Goal: Task Accomplishment & Management: Complete application form

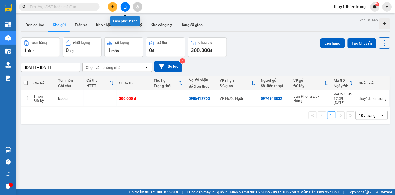
click at [125, 5] on icon "file-add" at bounding box center [125, 7] width 4 height 4
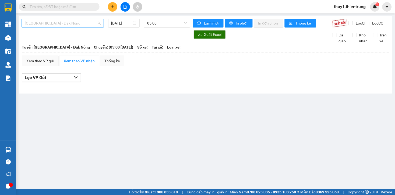
click at [85, 25] on span "[GEOGRAPHIC_DATA] - Đăk Nông" at bounding box center [63, 23] width 76 height 8
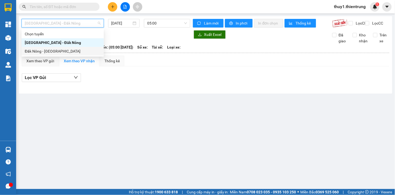
click at [54, 53] on div "Đăk Nông - [GEOGRAPHIC_DATA]" at bounding box center [63, 51] width 76 height 6
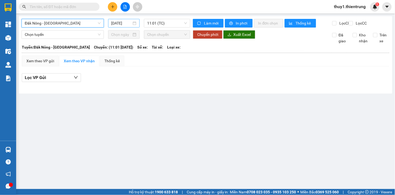
click at [128, 25] on input "[DATE]" at bounding box center [122, 23] width 20 height 6
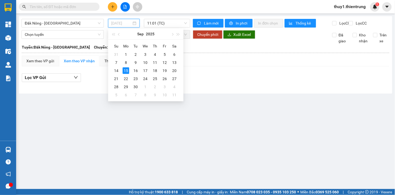
drag, startPoint x: 114, startPoint y: 69, endPoint x: 138, endPoint y: 48, distance: 31.3
click at [114, 69] on div "14" at bounding box center [116, 70] width 6 height 6
type input "[DATE]"
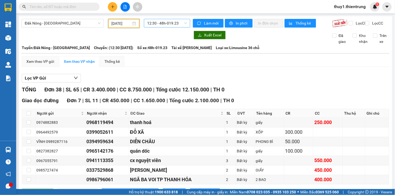
click at [175, 23] on span "12:30 - 48h-019.23" at bounding box center [167, 23] width 40 height 8
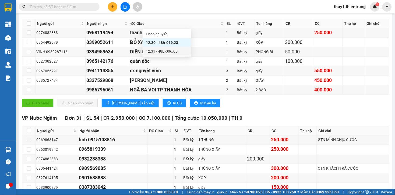
scroll to position [209, 0]
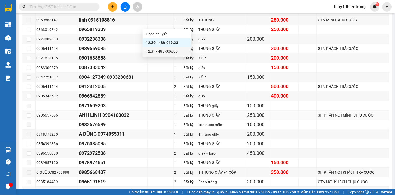
click at [165, 118] on td at bounding box center [161, 115] width 26 height 9
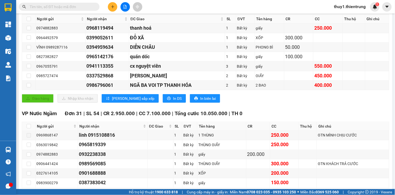
scroll to position [4, 0]
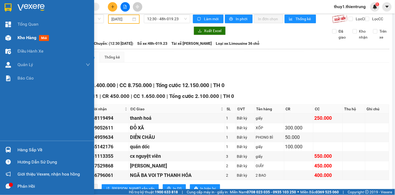
click at [12, 38] on div "Kho hàng mới" at bounding box center [47, 37] width 94 height 13
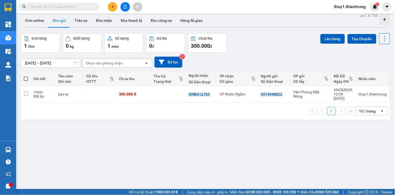
click at [111, 160] on div "ver 1.8.145 Đơn online Kho gửi Trên xe Kho nhận Kho thanh lý Kho công nợ Hàng đ…" at bounding box center [206, 109] width 374 height 195
click at [123, 6] on button at bounding box center [125, 6] width 9 height 9
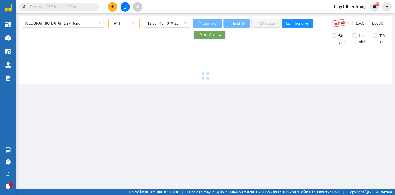
type input "[DATE]"
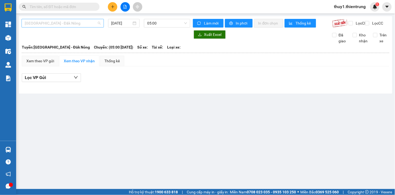
click at [97, 26] on span "[GEOGRAPHIC_DATA] - Đăk Nông" at bounding box center [63, 23] width 76 height 8
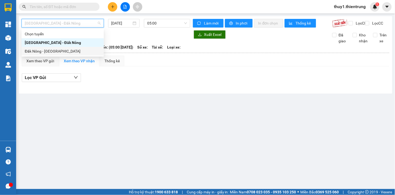
click at [46, 52] on div "Đăk Nông - [GEOGRAPHIC_DATA]" at bounding box center [63, 51] width 76 height 6
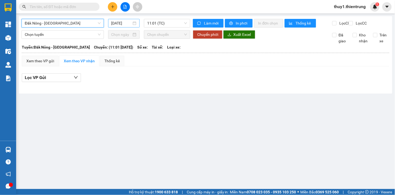
click at [125, 22] on input "[DATE]" at bounding box center [122, 23] width 20 height 6
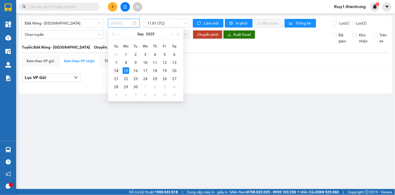
click at [117, 71] on div "14" at bounding box center [116, 70] width 6 height 6
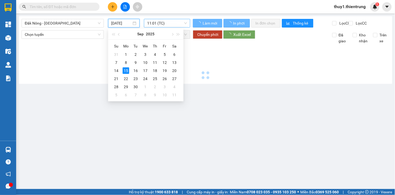
type input "[DATE]"
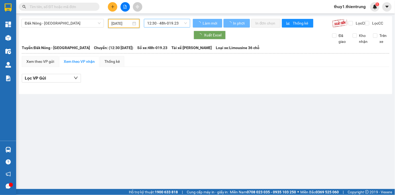
click at [173, 23] on span "12:30 - 48h-019.23" at bounding box center [167, 23] width 40 height 8
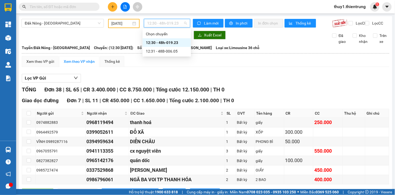
click at [177, 43] on div "12:30 - 48h-019.23" at bounding box center [167, 43] width 42 height 6
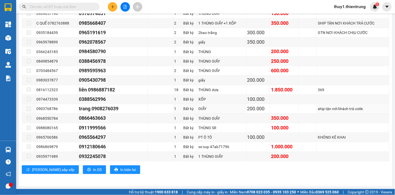
scroll to position [364, 0]
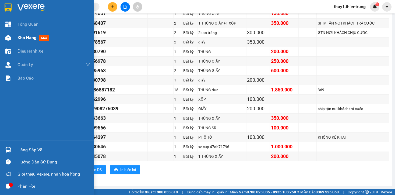
click at [14, 34] on div "Kho hàng mới" at bounding box center [47, 37] width 94 height 13
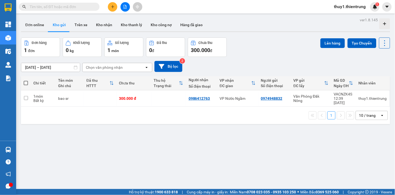
drag, startPoint x: 99, startPoint y: 150, endPoint x: 100, endPoint y: 157, distance: 6.9
click at [99, 151] on div "ver 1.8.145 Đơn online Kho gửi Trên xe Kho nhận Kho thanh lý Kho công nợ Hàng đ…" at bounding box center [206, 113] width 374 height 195
click at [76, 5] on input "text" at bounding box center [62, 7] width 64 height 6
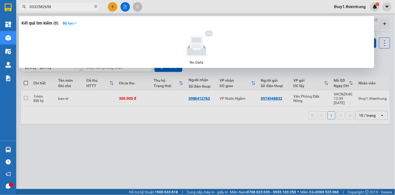
type input "0332582658"
click at [75, 53] on div at bounding box center [197, 43] width 346 height 27
click at [70, 3] on span "0332582658" at bounding box center [59, 7] width 81 height 8
click at [60, 6] on input "0332582658" at bounding box center [62, 7] width 64 height 6
click at [60, 1] on div at bounding box center [197, 97] width 395 height 195
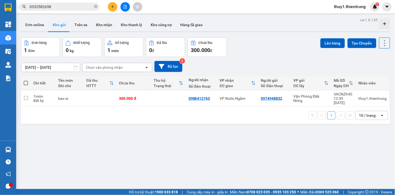
drag, startPoint x: 60, startPoint y: 2, endPoint x: 61, endPoint y: 5, distance: 4.0
click at [61, 5] on div "Kết quả tìm kiếm ( 0 ) Bộ lọc No Data 0332582658 thuy1.thientrung 1" at bounding box center [197, 6] width 395 height 13
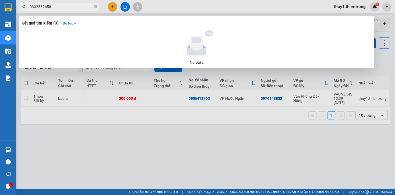
click at [61, 6] on input "0332582658" at bounding box center [62, 7] width 64 height 6
click at [62, 5] on input "0332582658" at bounding box center [62, 7] width 64 height 6
click at [68, 8] on input "0332582658" at bounding box center [62, 7] width 64 height 6
drag, startPoint x: 68, startPoint y: 8, endPoint x: 70, endPoint y: 5, distance: 3.4
click at [69, 8] on input "0332582658" at bounding box center [62, 7] width 64 height 6
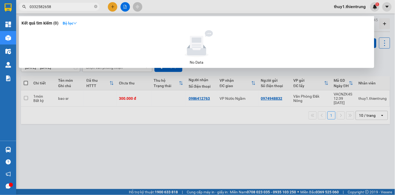
click at [299, 157] on div at bounding box center [197, 97] width 395 height 195
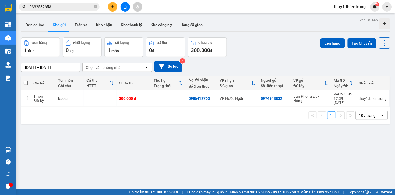
click at [284, 50] on div "Đơn hàng 1 đơn Khối lượng 0 kg Số lượng 1 món Đã thu 0 đ Chưa thu 300.000 đ Lên…" at bounding box center [206, 46] width 370 height 19
drag, startPoint x: 110, startPoint y: 7, endPoint x: 135, endPoint y: 16, distance: 25.9
click at [111, 8] on button at bounding box center [112, 6] width 9 height 9
drag, startPoint x: 148, startPoint y: 21, endPoint x: 120, endPoint y: 60, distance: 48.3
click at [148, 22] on div "Tạo đơn hàng" at bounding box center [131, 20] width 40 height 10
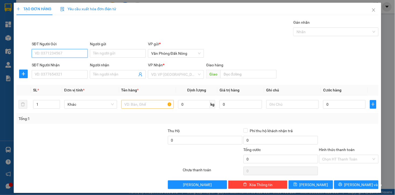
drag, startPoint x: 81, startPoint y: 55, endPoint x: 395, endPoint y: 26, distance: 315.7
click at [87, 55] on div "SĐT Người Gửi VD: 0371234567" at bounding box center [60, 50] width 58 height 19
type input "0372243515"
click at [42, 65] on div "0372243515" at bounding box center [58, 64] width 49 height 6
type input "0972743978"
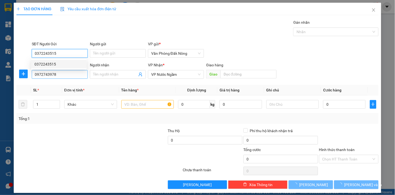
type input "0372243515"
click at [57, 74] on input "0972743978" at bounding box center [60, 74] width 56 height 9
type input "300.000"
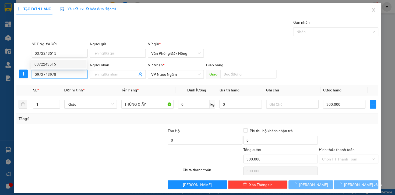
click at [57, 74] on input "0972743978" at bounding box center [60, 74] width 56 height 9
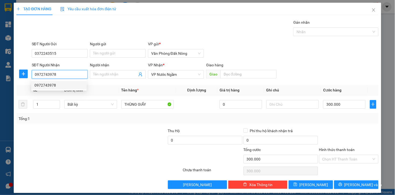
click at [58, 84] on div "0972743978" at bounding box center [58, 85] width 49 height 6
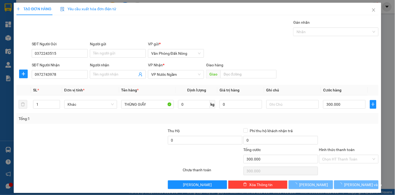
click at [66, 131] on div at bounding box center [54, 137] width 76 height 19
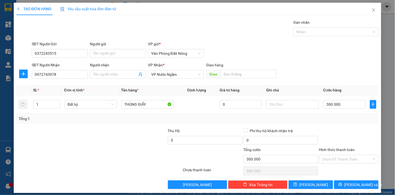
click at [343, 62] on div "SĐT Người Nhận 0972743978 Người nhận Tên người nhận VP Nhận * VP Nước Ngầm Gi…" at bounding box center [205, 71] width 349 height 19
click at [349, 103] on input "300.000" at bounding box center [344, 104] width 42 height 9
type input "3"
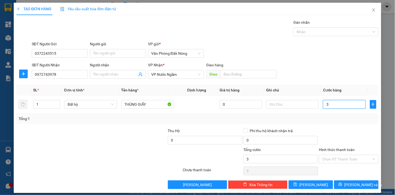
type input "35"
type input "350"
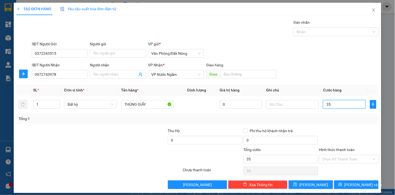
type input "350"
type input "3.500"
type input "35.000"
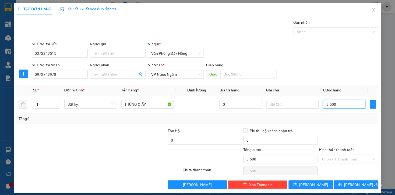
type input "35.000"
type input "350.000"
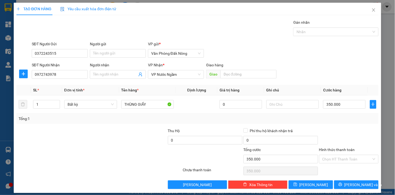
click at [311, 124] on div "Transit Pickup Surcharge Ids Transit Deliver Surcharge Ids Transit Deliver Surc…" at bounding box center [197, 103] width 362 height 169
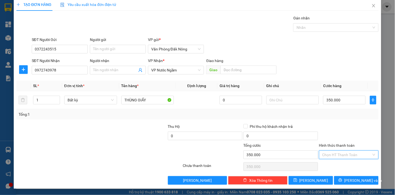
click at [346, 156] on input "Hình thức thanh toán" at bounding box center [347, 155] width 49 height 8
click at [346, 168] on div "Tại văn phòng" at bounding box center [345, 165] width 52 height 6
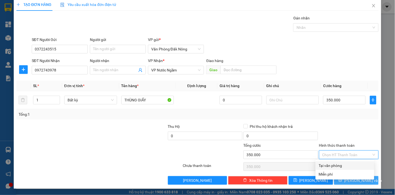
type input "0"
click at [356, 181] on span "[PERSON_NAME] và In" at bounding box center [364, 180] width 38 height 6
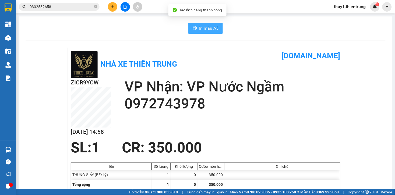
drag, startPoint x: 194, startPoint y: 25, endPoint x: 253, endPoint y: 53, distance: 65.1
click at [195, 25] on button "In mẫu A5" at bounding box center [206, 28] width 34 height 11
click at [220, 69] on div "Nhà xe Thiên Trung [DOMAIN_NAME]" at bounding box center [206, 64] width 270 height 28
click at [122, 9] on button at bounding box center [125, 6] width 9 height 9
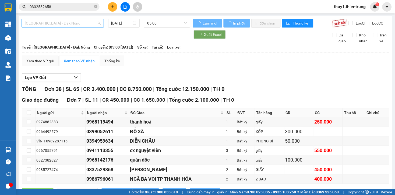
type input "[DATE]"
click at [66, 23] on span "[GEOGRAPHIC_DATA] - Đăk Nông" at bounding box center [63, 23] width 76 height 8
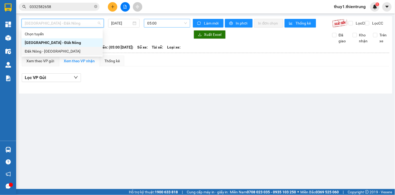
drag, startPoint x: 51, startPoint y: 51, endPoint x: 154, endPoint y: 25, distance: 106.7
click at [52, 51] on div "Đăk Nông - [GEOGRAPHIC_DATA]" at bounding box center [62, 51] width 75 height 6
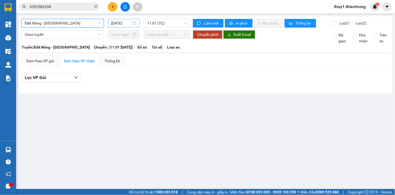
click at [112, 23] on input "[DATE]" at bounding box center [122, 23] width 20 height 6
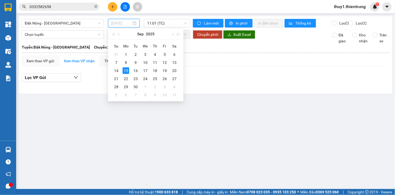
drag, startPoint x: 118, startPoint y: 71, endPoint x: 142, endPoint y: 44, distance: 35.9
click at [120, 69] on td "14" at bounding box center [117, 71] width 10 height 8
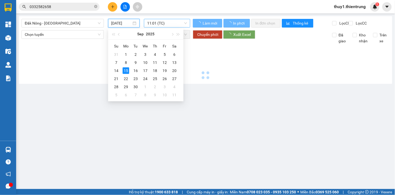
type input "[DATE]"
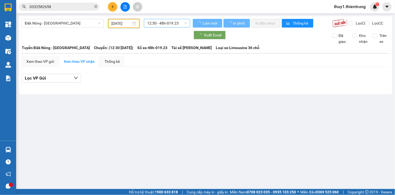
click at [168, 23] on span "12:30 - 48h-019.23" at bounding box center [167, 23] width 40 height 8
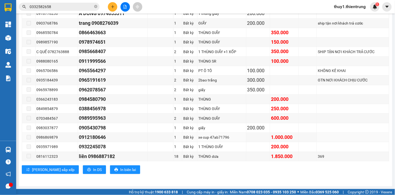
scroll to position [333, 0]
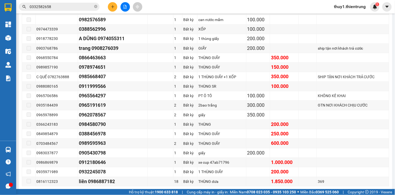
drag, startPoint x: 168, startPoint y: 9, endPoint x: 171, endPoint y: 1, distance: 8.4
click at [168, 9] on div "Kết quả tìm kiếm ( 0 ) Bộ lọc No Data 0332582658 thuy1.thientrung 1" at bounding box center [197, 6] width 395 height 13
click at [112, 7] on icon "plus" at bounding box center [113, 7] width 4 height 4
click at [135, 22] on div "Tạo đơn hàng" at bounding box center [133, 20] width 23 height 6
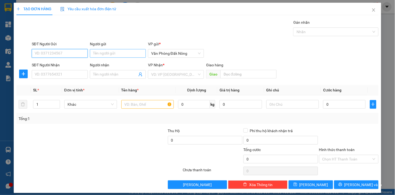
drag, startPoint x: 73, startPoint y: 51, endPoint x: 127, endPoint y: 54, distance: 53.4
click at [85, 50] on input "SĐT Người Gửi" at bounding box center [60, 53] width 56 height 9
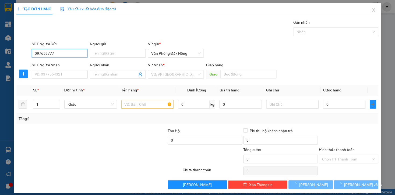
type input "0976597777"
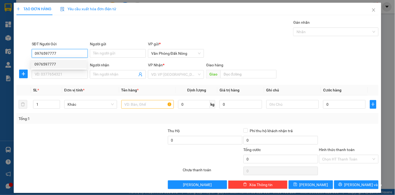
click at [44, 64] on div "0976597777" at bounding box center [58, 64] width 49 height 6
type input "0335290565"
type input "CX HƯNG THỊNH"
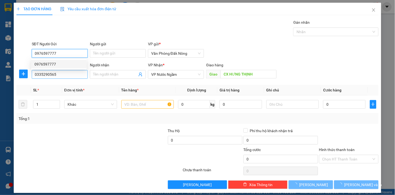
type input "0976597777"
type input "400.000"
click at [60, 76] on input "0335290565" at bounding box center [60, 74] width 56 height 9
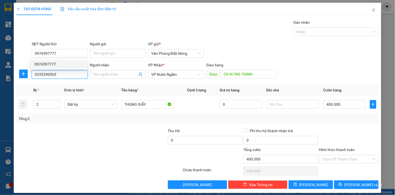
click at [60, 76] on input "0335290565" at bounding box center [60, 74] width 56 height 9
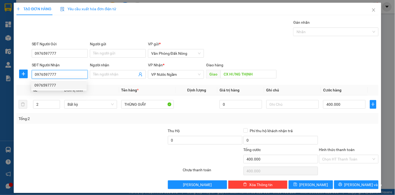
type input "0976597777"
drag, startPoint x: 103, startPoint y: 127, endPoint x: 1, endPoint y: 104, distance: 105.1
click at [103, 127] on div "Transit Pickup Surcharge Ids Transit Deliver Surcharge Ids Transit Deliver Surc…" at bounding box center [197, 103] width 362 height 169
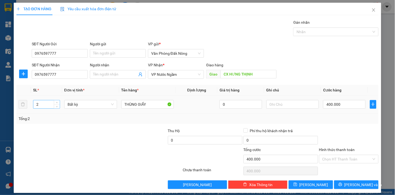
click at [47, 105] on input "2" at bounding box center [46, 104] width 26 height 8
type input "1"
drag, startPoint x: 104, startPoint y: 143, endPoint x: 118, endPoint y: 140, distance: 14.1
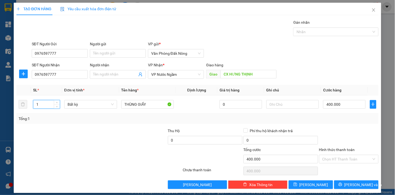
click at [112, 142] on div at bounding box center [130, 137] width 76 height 19
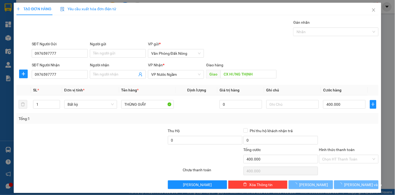
type input "0"
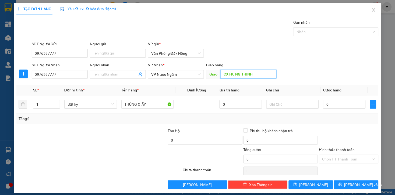
click at [260, 77] on input "CX HƯNG THỊNH" at bounding box center [249, 74] width 56 height 9
type input "d"
type input "đt vinh"
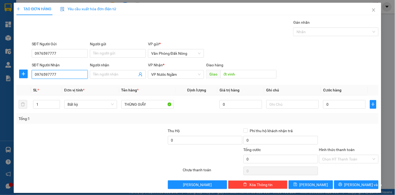
click at [54, 76] on input "0976597777" at bounding box center [60, 74] width 56 height 9
click at [74, 76] on input "0976597777" at bounding box center [60, 74] width 56 height 9
click at [125, 164] on div at bounding box center [152, 156] width 61 height 19
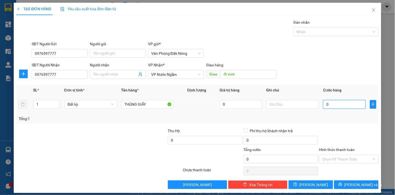
click at [332, 105] on input "0" at bounding box center [344, 104] width 42 height 9
type input "1"
type input "15"
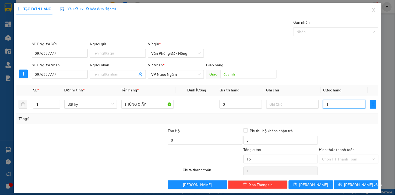
type input "15"
type input "150"
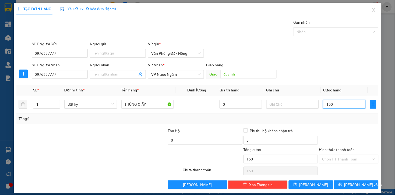
type input "1.500"
type input "15.000"
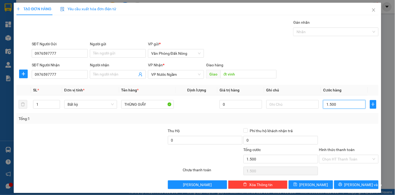
type input "15.000"
type input "150.000"
click at [47, 104] on input "1" at bounding box center [46, 104] width 26 height 8
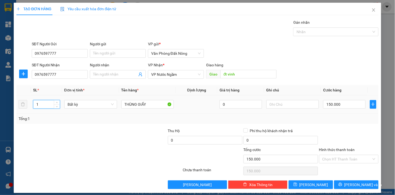
click at [47, 104] on input "1" at bounding box center [46, 104] width 26 height 8
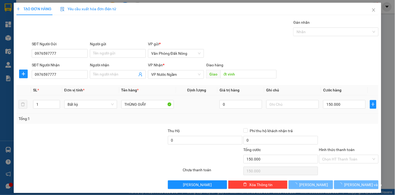
click at [50, 96] on td "1" at bounding box center [46, 104] width 31 height 18
click at [45, 100] on input "1" at bounding box center [46, 104] width 26 height 8
type input "0"
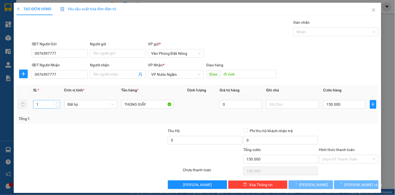
type input "0"
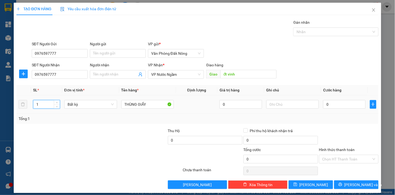
click at [45, 100] on input "1" at bounding box center [46, 104] width 26 height 8
type input "2"
click at [331, 101] on input "0" at bounding box center [344, 104] width 42 height 9
type input "1"
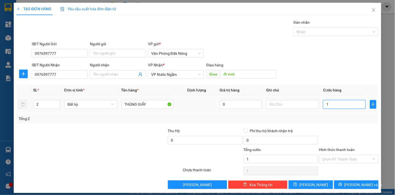
type input "15"
type input "150"
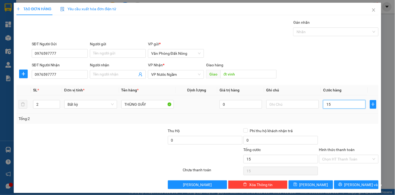
type input "150"
type input "1.500"
type input "15.000"
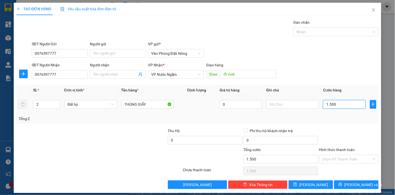
type input "15.000"
type input "150.000"
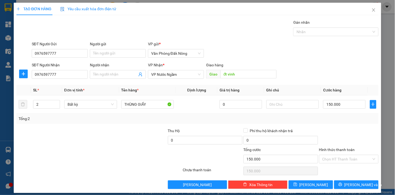
click at [337, 131] on div at bounding box center [349, 137] width 61 height 19
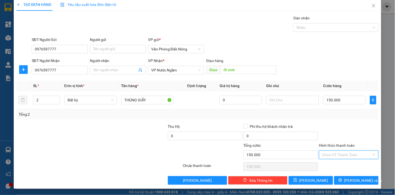
click at [349, 154] on input "Hình thức thanh toán" at bounding box center [347, 155] width 49 height 8
drag, startPoint x: 340, startPoint y: 162, endPoint x: 347, endPoint y: 170, distance: 10.3
click at [340, 162] on div "Tại văn phòng" at bounding box center [345, 165] width 52 height 6
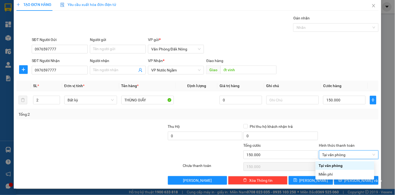
type input "0"
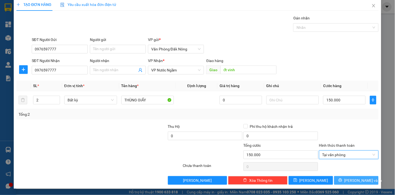
click at [348, 178] on span "[PERSON_NAME] và In" at bounding box center [364, 180] width 38 height 6
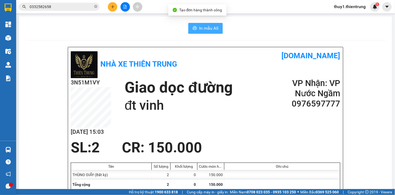
click at [207, 26] on span "In mẫu A5" at bounding box center [208, 28] width 19 height 7
click at [214, 114] on div "3N51M1VY [DATE] 15:03 Giao dọc đường đt vinh VP Nhận: VP Nước Ngầm 0976597777" at bounding box center [206, 108] width 270 height 61
drag, startPoint x: 252, startPoint y: 135, endPoint x: 244, endPoint y: 135, distance: 7.8
click at [252, 135] on div "3N51M1VY [DATE] 15:03 Giao dọc đường đt vinh VP Nhận: VP Nước Ngầm 0976597777" at bounding box center [206, 108] width 270 height 61
click at [247, 127] on div "3N51M1VY [DATE] 15:03 Giao dọc đường đt vinh VP Nhận: VP Nước Ngầm 0976597777" at bounding box center [206, 108] width 270 height 61
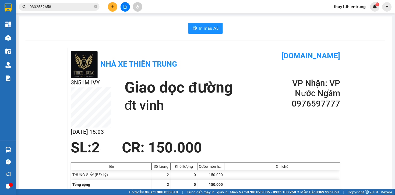
click at [236, 133] on div "3N51M1VY [DATE] 15:03 Giao dọc đường đt vinh VP Nhận: VP Nước Ngầm 0976597777" at bounding box center [206, 108] width 270 height 61
click at [246, 127] on div "3N51M1VY [DATE] 15:03 Giao dọc đường đt vinh VP Nhận: VP Nước Ngầm 0976597777" at bounding box center [206, 108] width 270 height 61
drag, startPoint x: 44, startPoint y: 133, endPoint x: 188, endPoint y: 129, distance: 143.6
click at [279, 130] on div "3N51M1VY [DATE] 15:03 Giao dọc đường đt vinh VP Nhận: VP Nước Ngầm 0976597777" at bounding box center [206, 108] width 270 height 61
